Goal: Information Seeking & Learning: Find specific fact

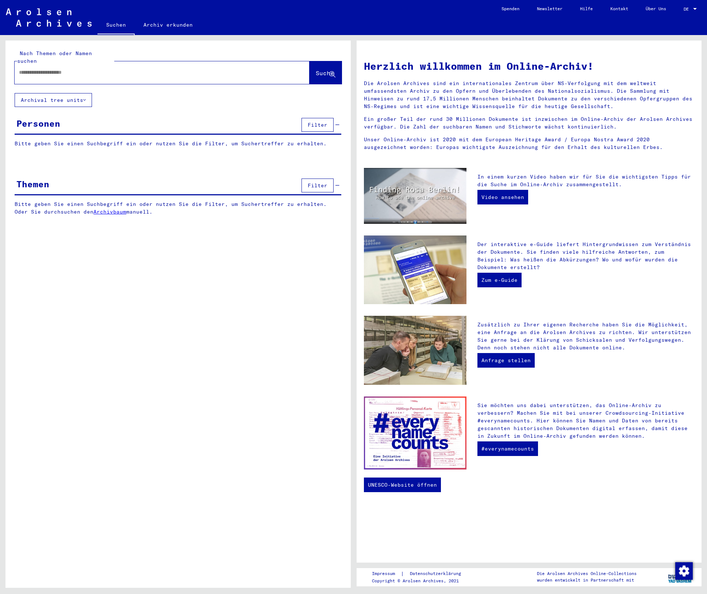
click at [77, 69] on input "text" at bounding box center [153, 73] width 269 height 8
type input "**********"
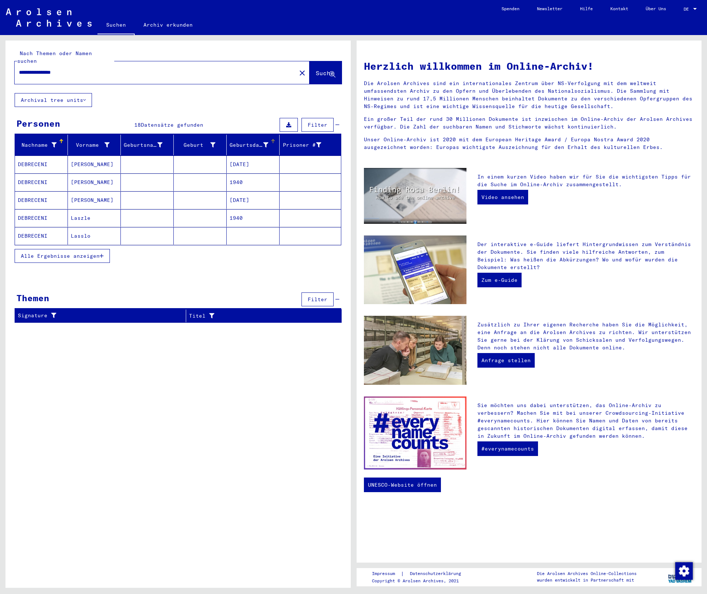
click at [247, 141] on div "Geburtsdatum" at bounding box center [249, 145] width 39 height 8
click at [51, 253] on span "Alle Ergebnisse anzeigen" at bounding box center [60, 256] width 79 height 7
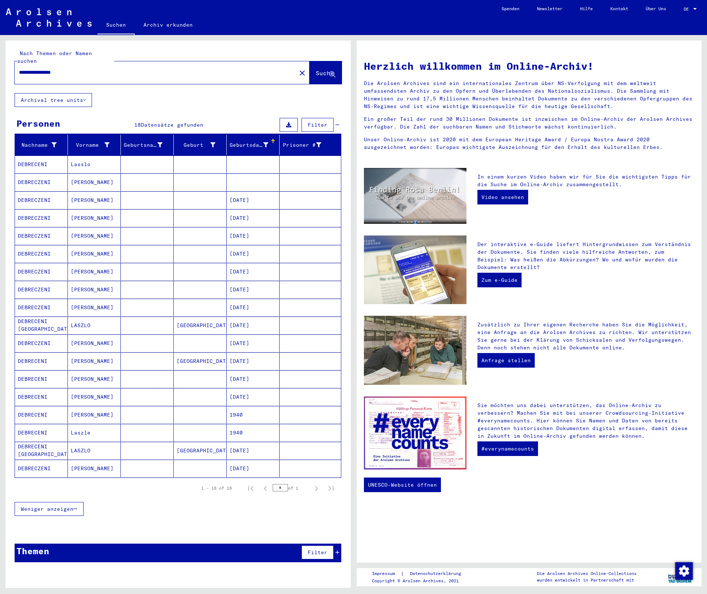
click at [32, 173] on mat-cell "DEBRECZENI" at bounding box center [41, 182] width 53 height 18
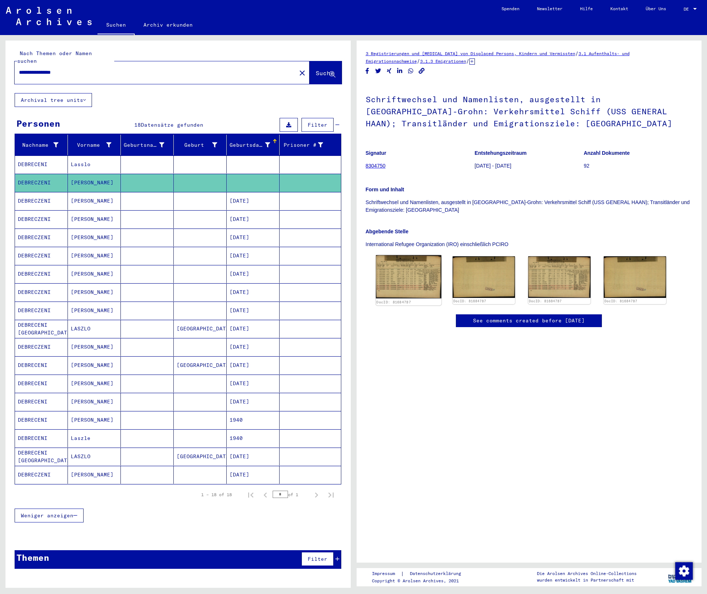
click at [408, 274] on img at bounding box center [408, 276] width 65 height 43
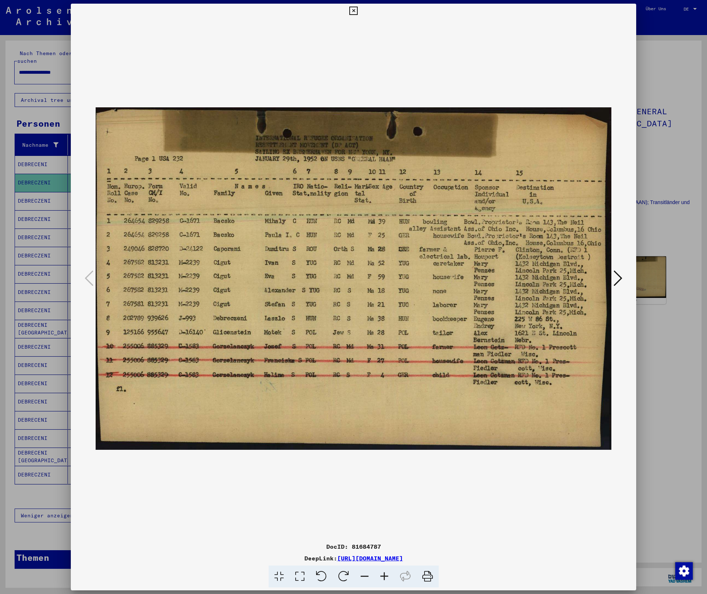
click at [613, 279] on button at bounding box center [617, 278] width 13 height 21
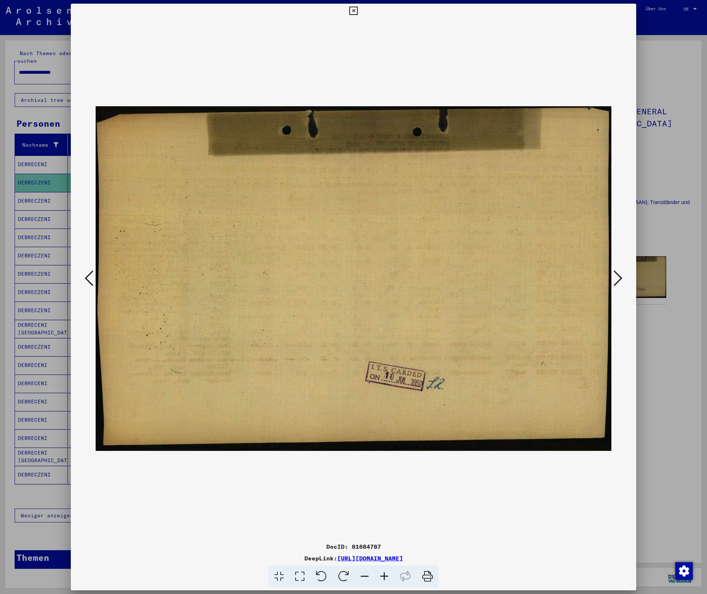
click at [613, 279] on button at bounding box center [617, 278] width 13 height 21
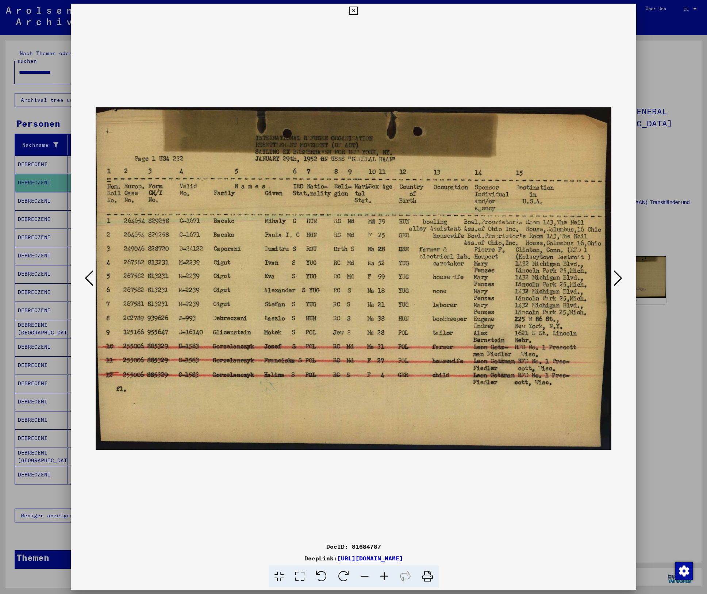
click at [85, 275] on icon at bounding box center [89, 278] width 9 height 18
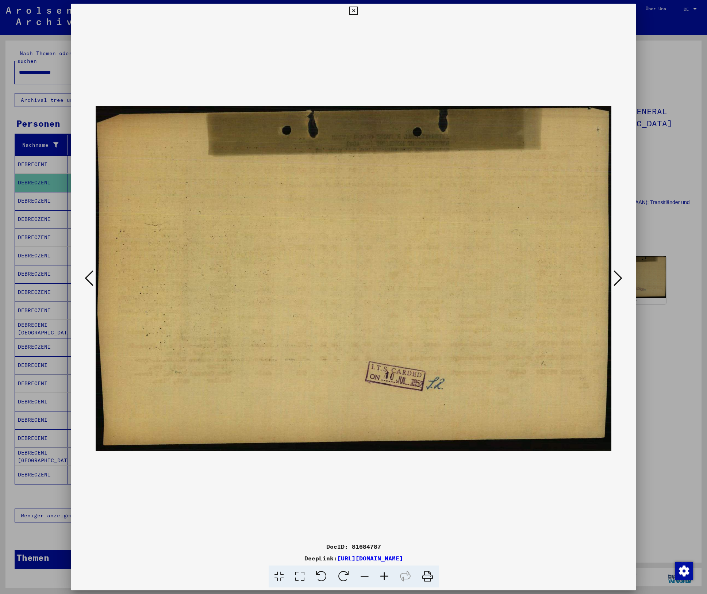
click at [85, 275] on icon at bounding box center [89, 278] width 9 height 18
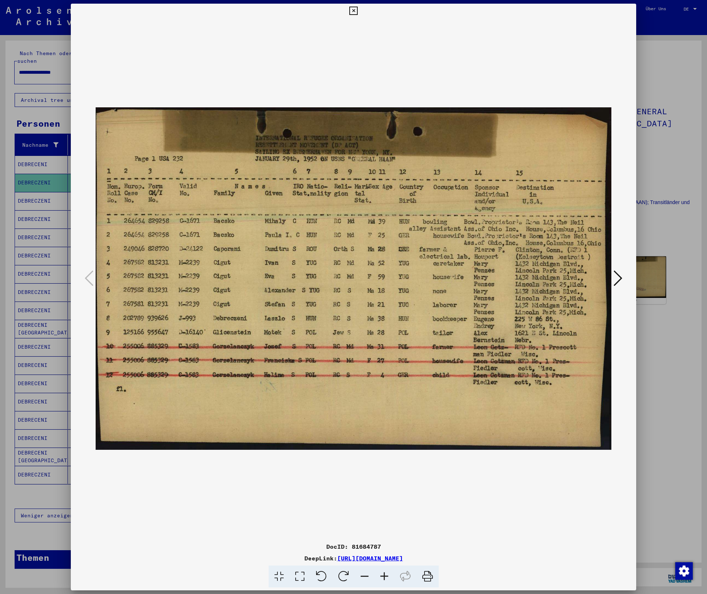
click at [355, 10] on icon at bounding box center [353, 11] width 8 height 9
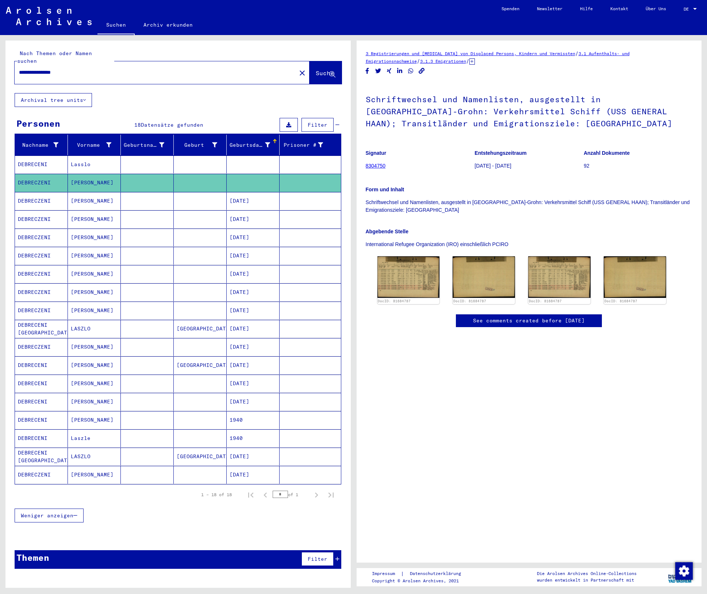
click at [124, 195] on mat-cell at bounding box center [147, 201] width 53 height 18
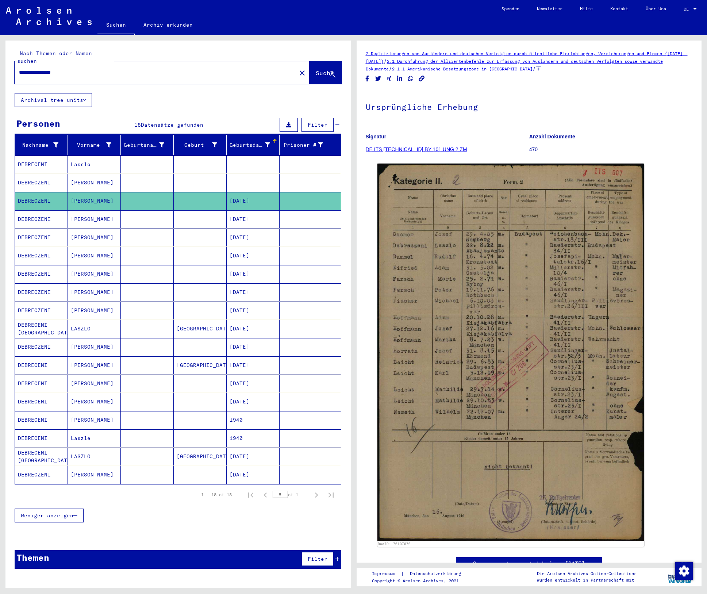
click at [119, 219] on mat-cell "[PERSON_NAME]" at bounding box center [94, 219] width 53 height 18
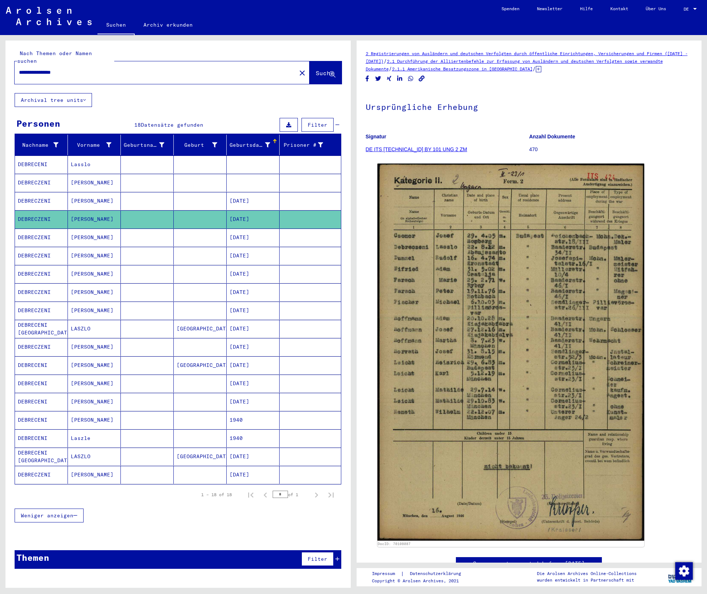
click at [118, 232] on mat-cell "[PERSON_NAME]" at bounding box center [94, 237] width 53 height 18
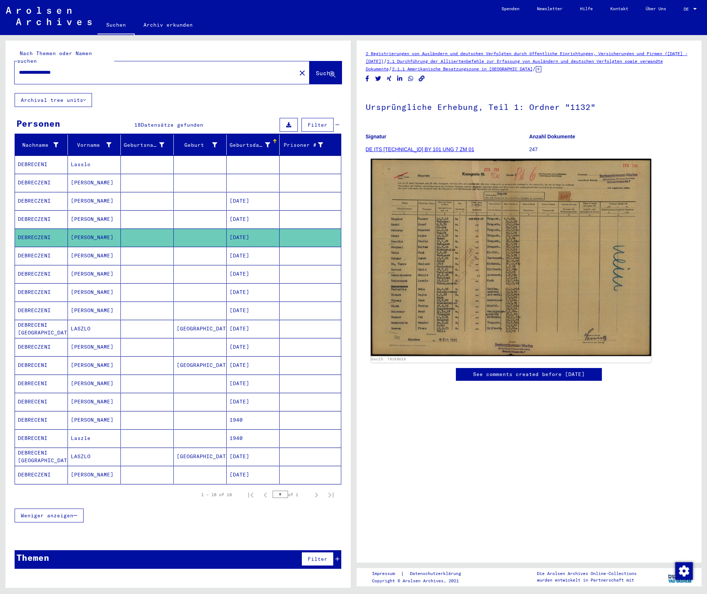
click at [469, 250] on img at bounding box center [510, 257] width 280 height 197
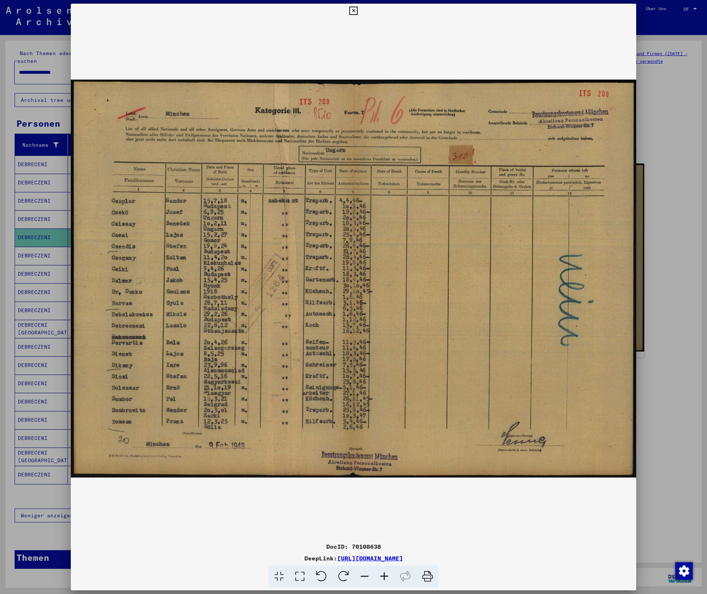
click at [355, 7] on icon at bounding box center [353, 11] width 8 height 9
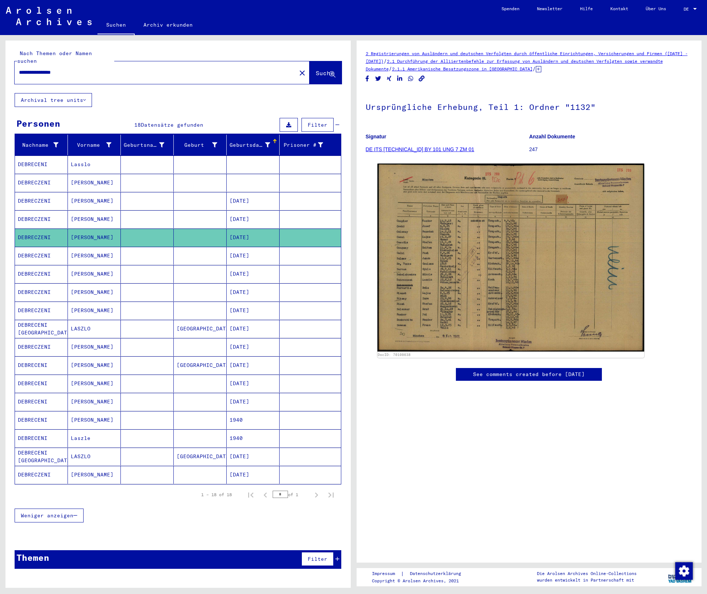
click at [100, 247] on mat-cell "[PERSON_NAME]" at bounding box center [94, 256] width 53 height 18
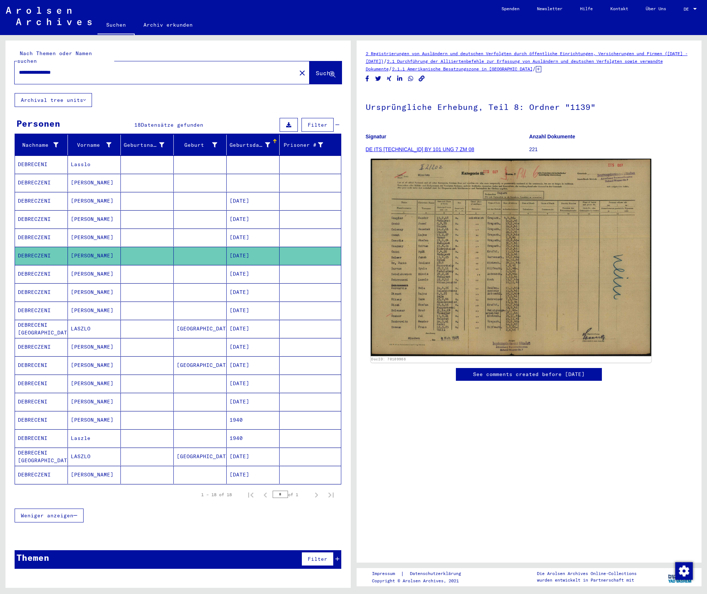
click at [472, 236] on img at bounding box center [510, 257] width 280 height 197
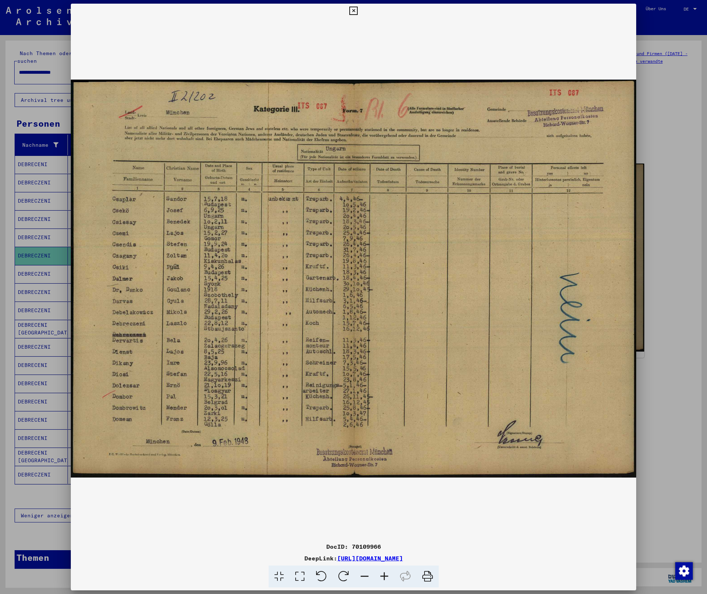
click at [356, 10] on icon at bounding box center [353, 11] width 8 height 9
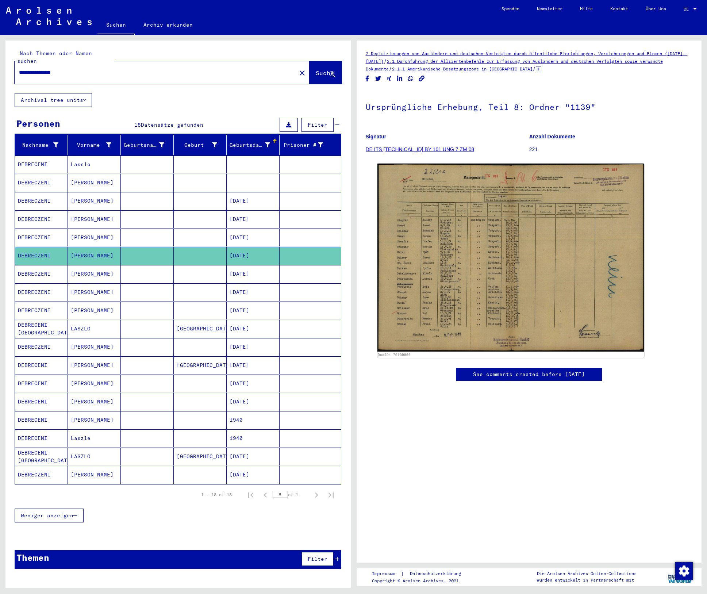
click at [95, 269] on mat-cell "[PERSON_NAME]" at bounding box center [94, 274] width 53 height 18
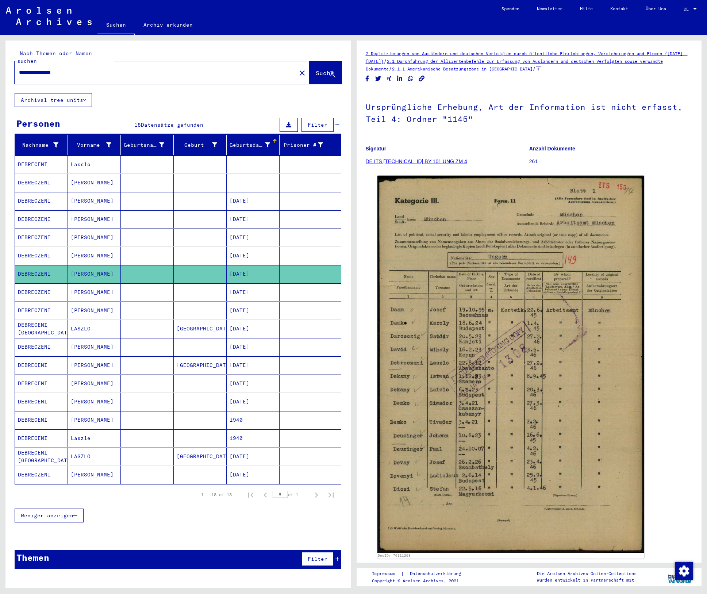
click at [79, 284] on mat-cell "[PERSON_NAME]" at bounding box center [94, 292] width 53 height 18
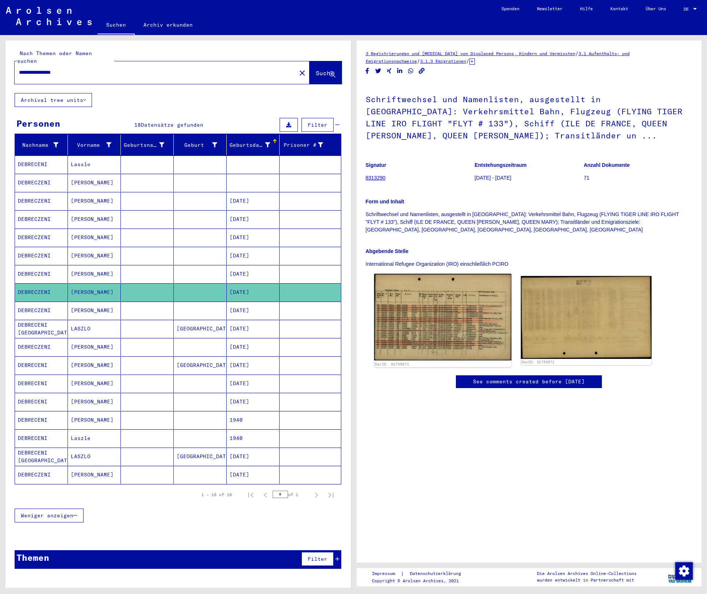
click at [445, 326] on img at bounding box center [442, 317] width 137 height 86
click at [469, 61] on icon at bounding box center [471, 61] width 5 height 6
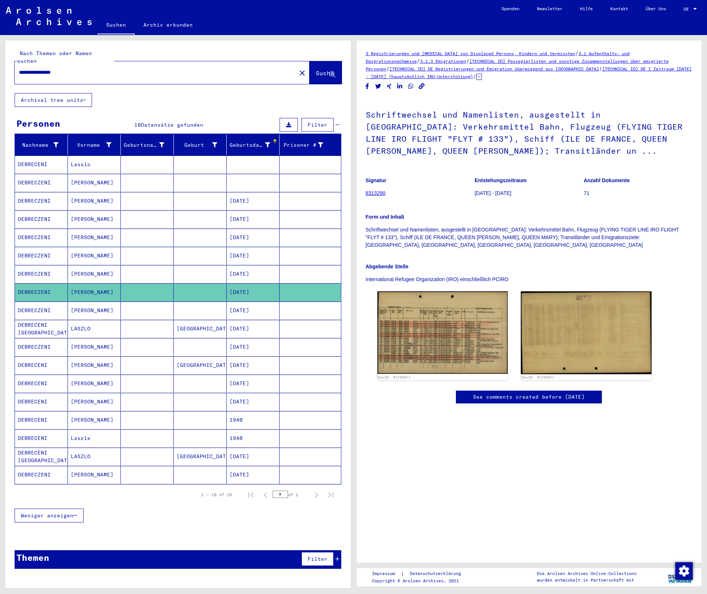
click at [378, 194] on link "8313290" at bounding box center [376, 193] width 20 height 6
click at [87, 308] on mat-cell "[PERSON_NAME]" at bounding box center [94, 310] width 53 height 18
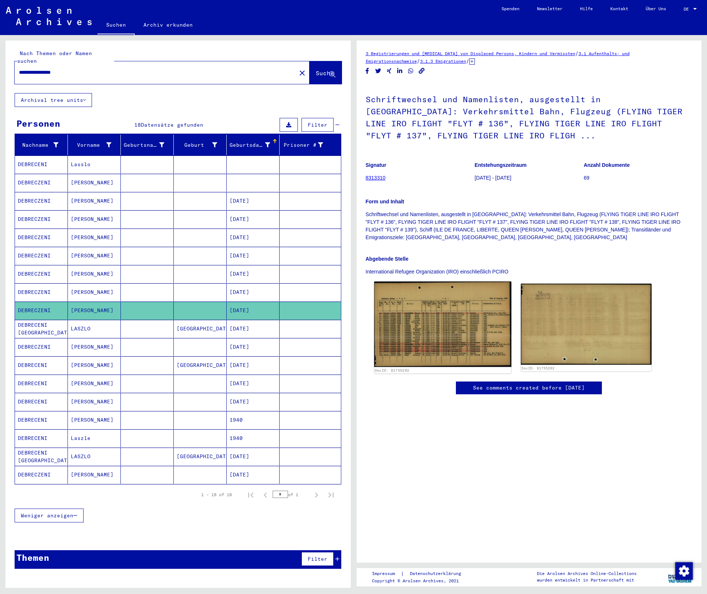
click at [417, 315] on img at bounding box center [442, 323] width 137 height 85
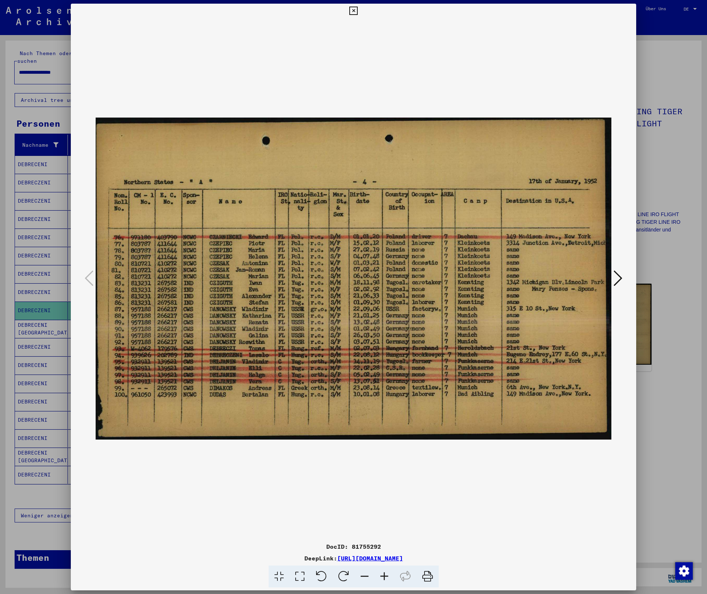
click at [358, 9] on button at bounding box center [353, 11] width 13 height 15
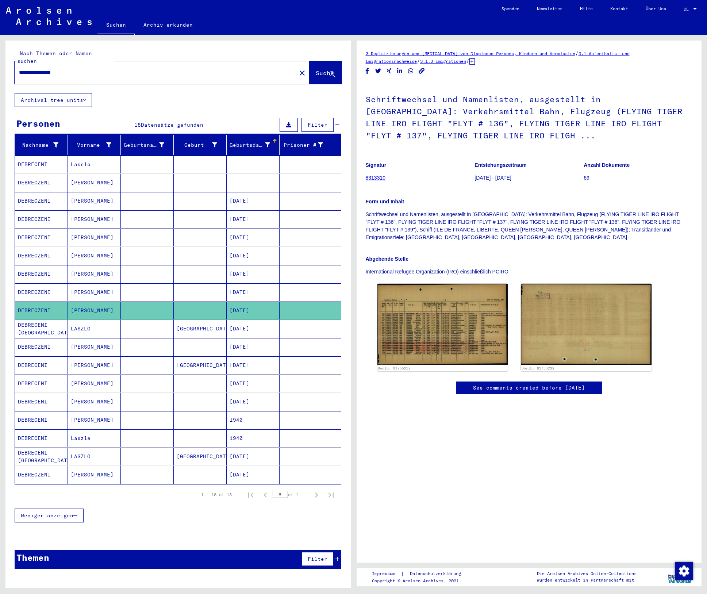
click at [66, 320] on mat-cell "DEBRECENI [GEOGRAPHIC_DATA]" at bounding box center [41, 329] width 53 height 18
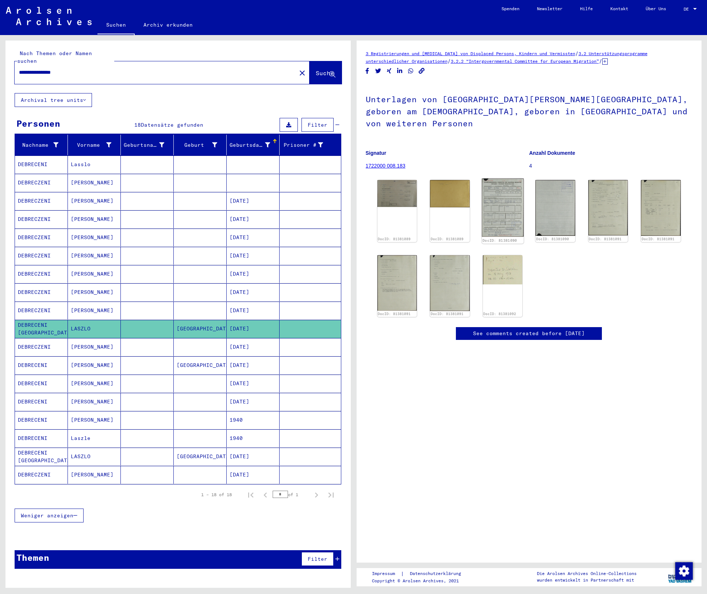
click at [497, 191] on img at bounding box center [503, 207] width 42 height 58
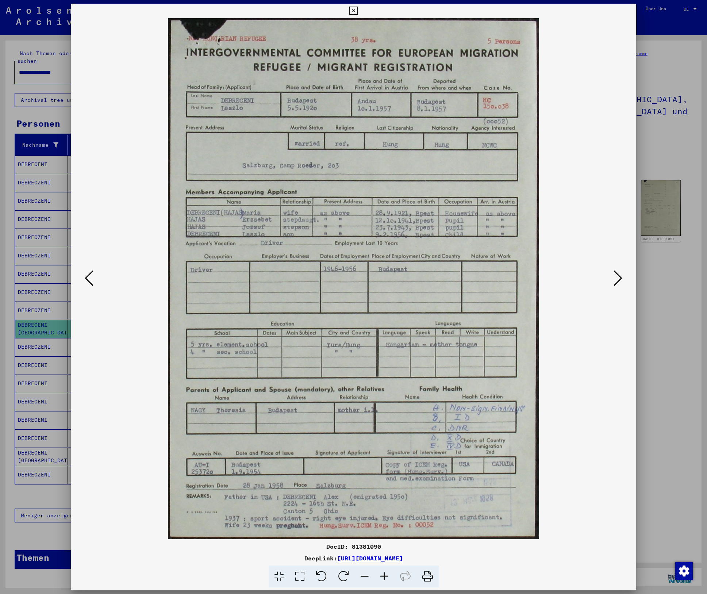
click at [349, 11] on icon at bounding box center [353, 11] width 8 height 9
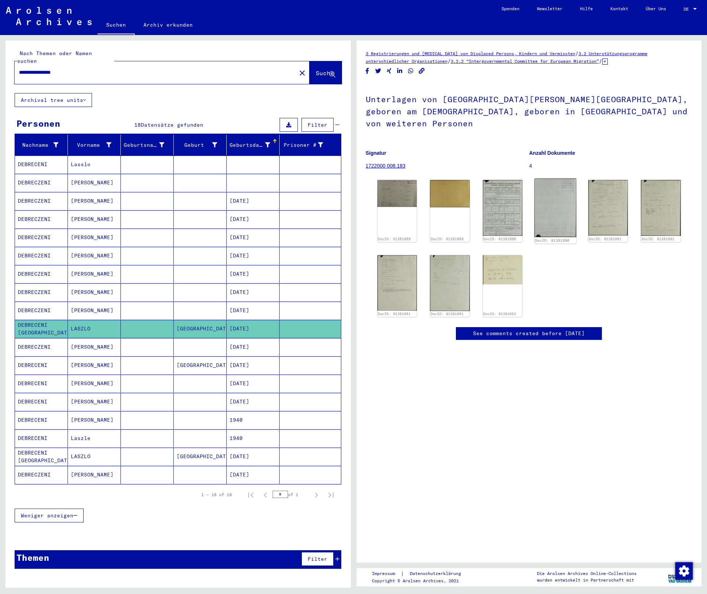
click at [553, 191] on img at bounding box center [556, 207] width 42 height 59
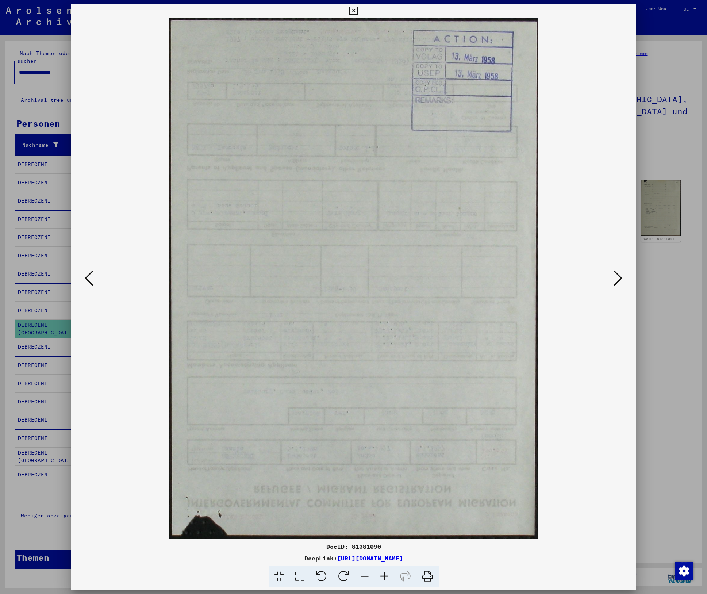
click at [353, 12] on icon at bounding box center [353, 11] width 8 height 9
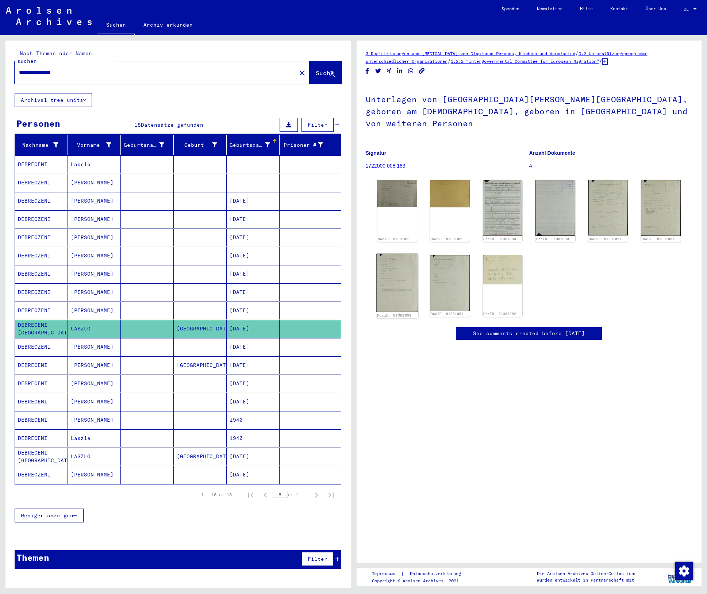
click at [409, 276] on img at bounding box center [397, 283] width 42 height 58
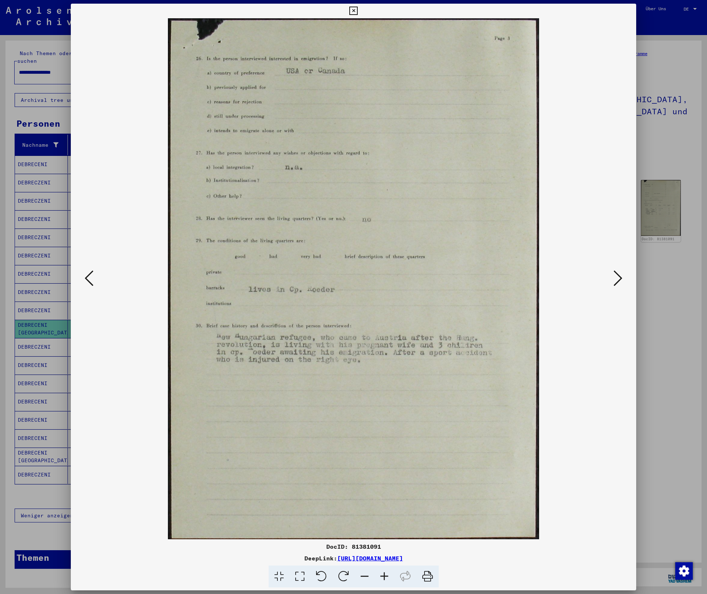
click at [352, 8] on icon at bounding box center [353, 11] width 8 height 9
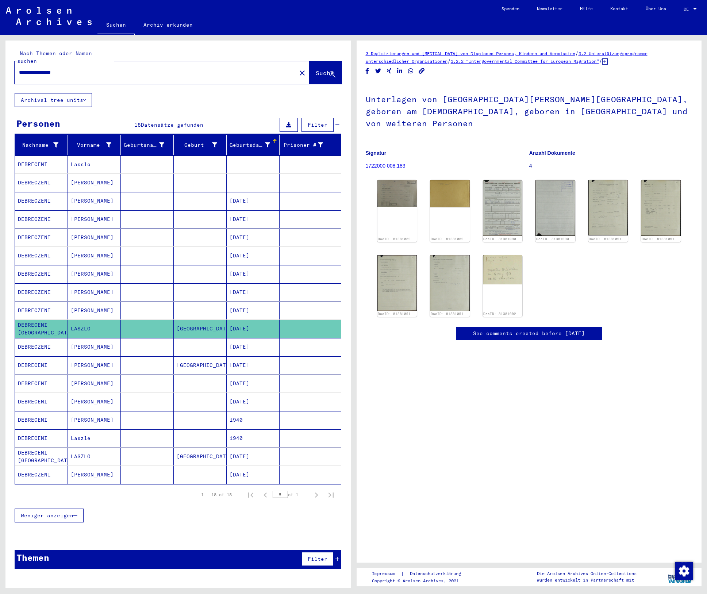
click at [82, 340] on mat-cell "[PERSON_NAME]" at bounding box center [94, 347] width 53 height 18
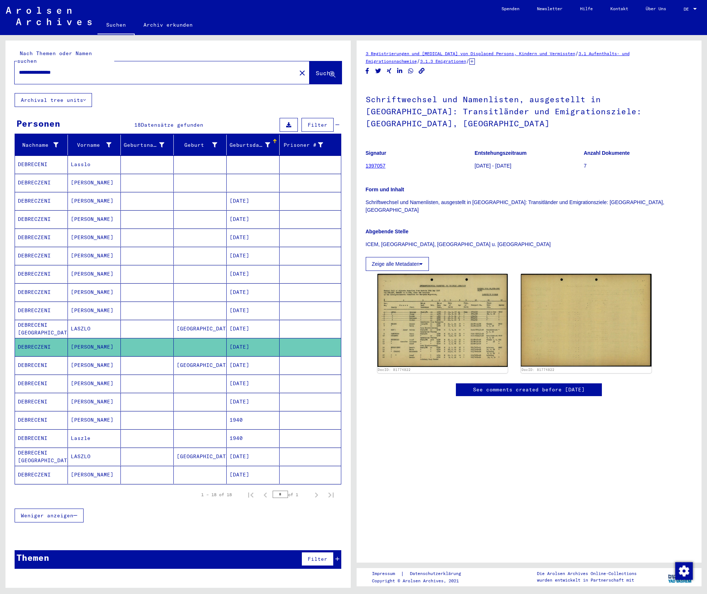
click at [315, 9] on mat-toolbar "Suchen Archiv erkunden Detailfragen/-infos zu den Dokumenten? Stelle hier einen…" at bounding box center [353, 17] width 707 height 35
click at [93, 358] on mat-cell "[PERSON_NAME]" at bounding box center [94, 365] width 53 height 18
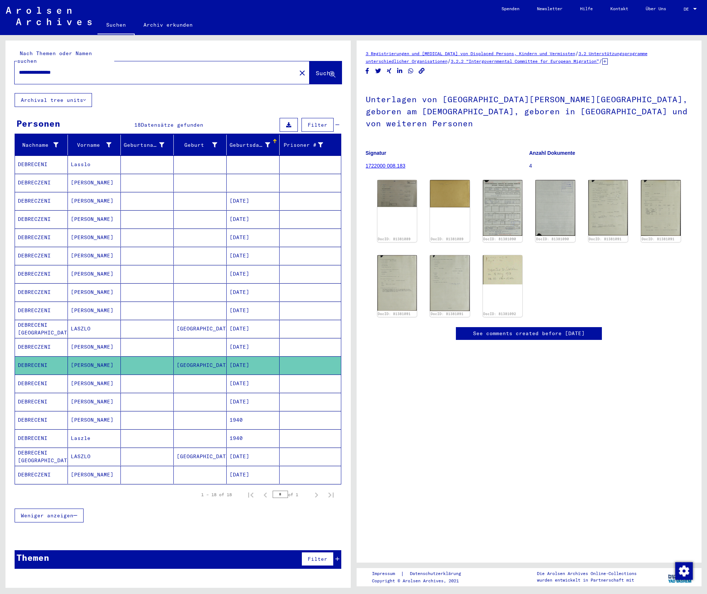
click at [90, 378] on mat-cell "[PERSON_NAME]" at bounding box center [94, 383] width 53 height 18
